Goal: Find specific page/section: Find specific page/section

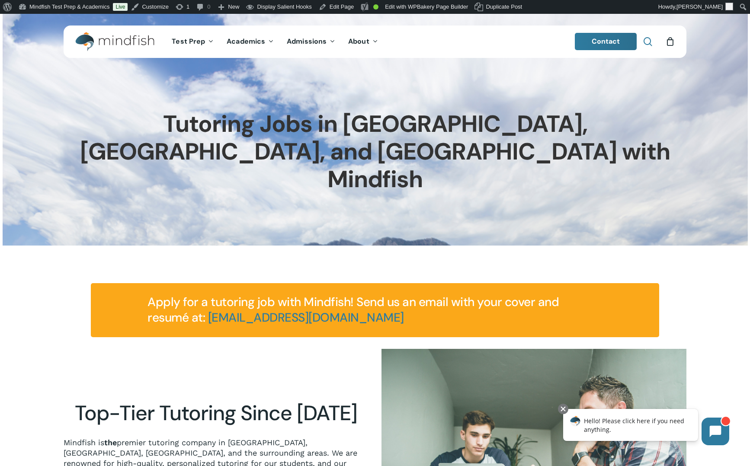
click at [646, 42] on span "Main Menu" at bounding box center [648, 41] width 9 height 9
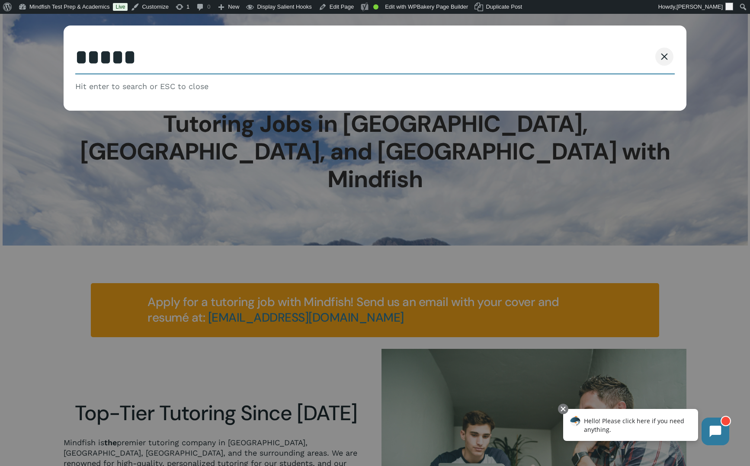
type input "*****"
click at [612, 48] on button "Search" at bounding box center [631, 57] width 39 height 18
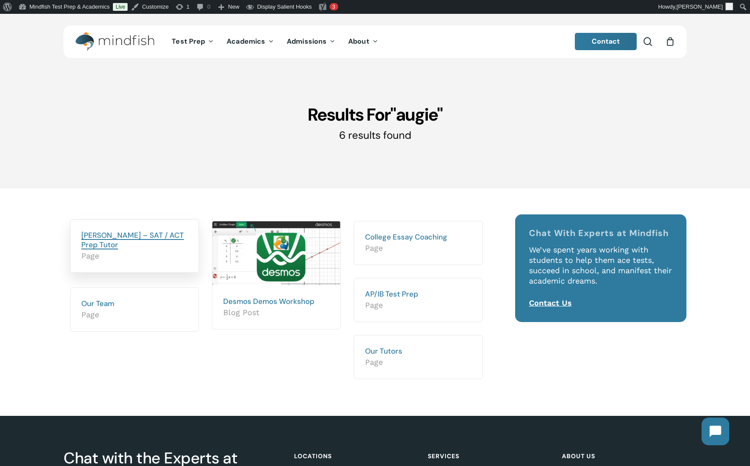
click at [96, 239] on link "[PERSON_NAME] – SAT / ACT Prep Tutor" at bounding box center [132, 240] width 103 height 19
